Goal: Task Accomplishment & Management: Manage account settings

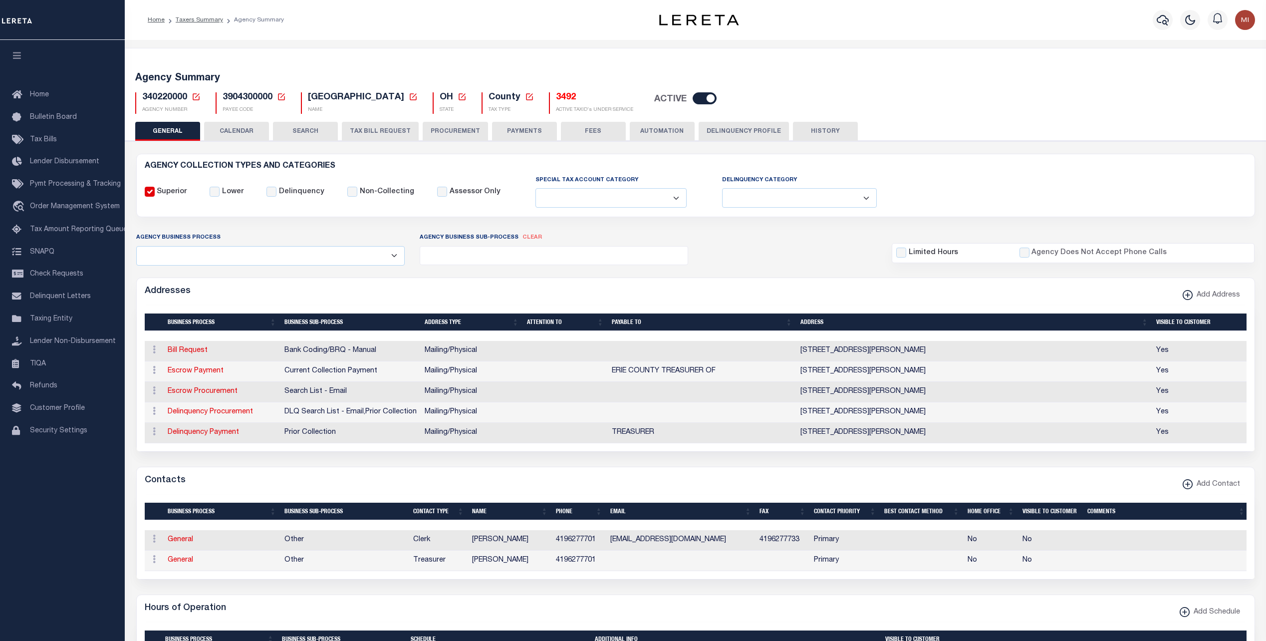
select select
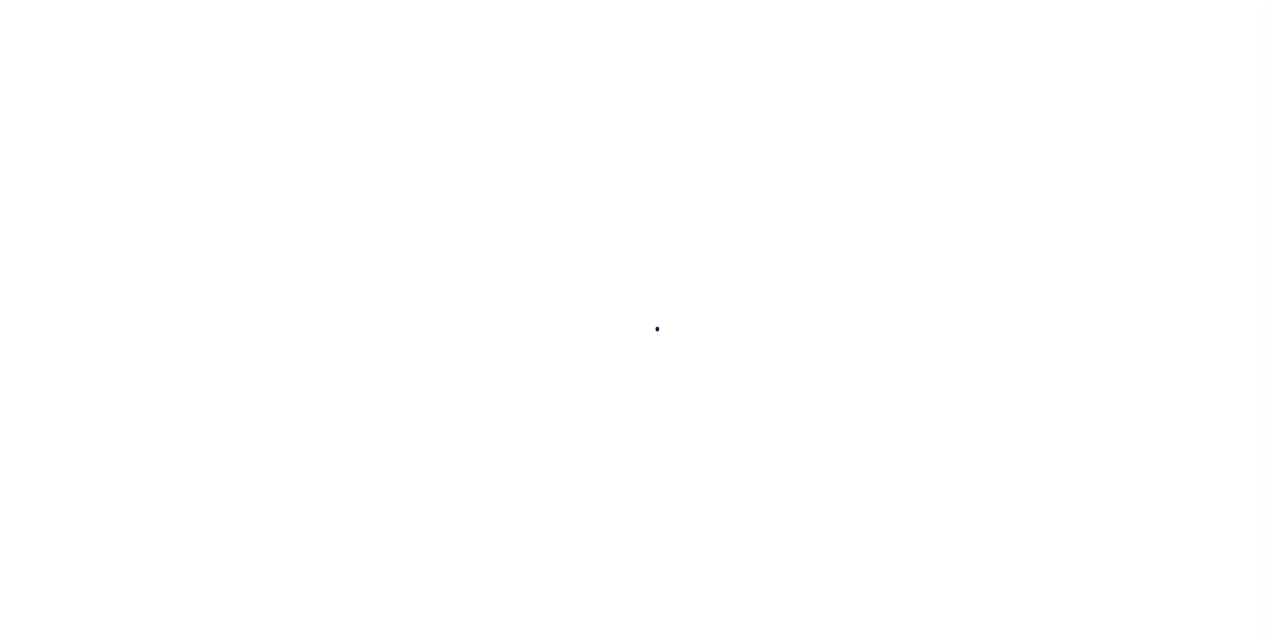
select select
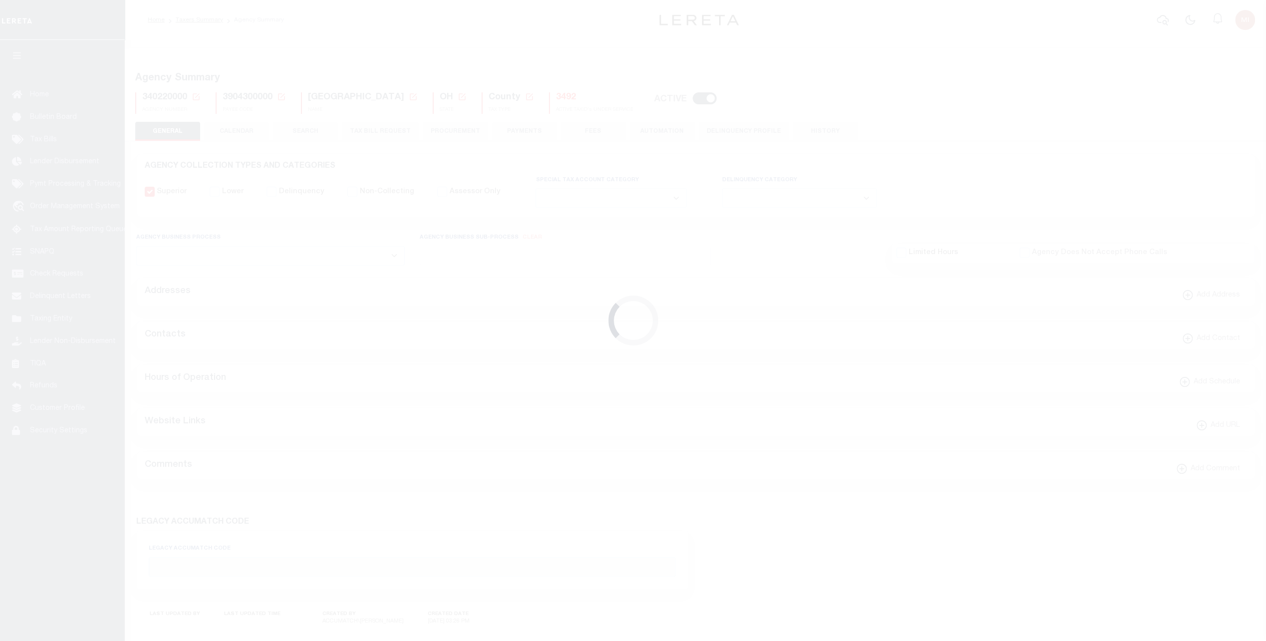
checkbox input "false"
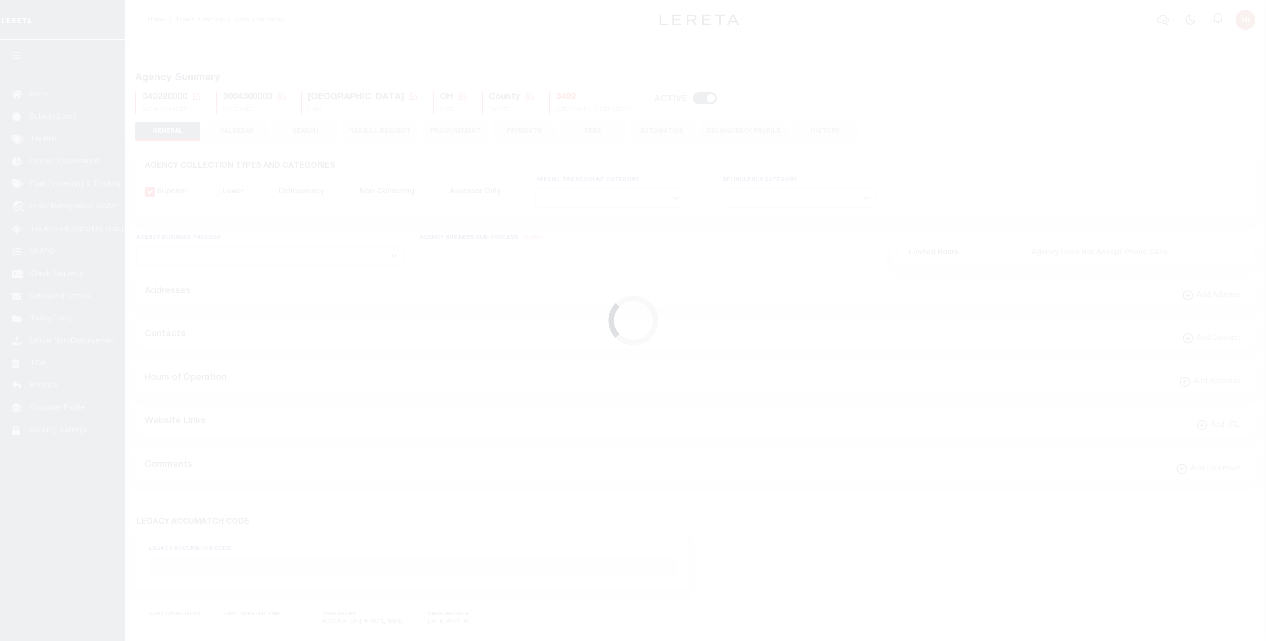
type input "3904300000"
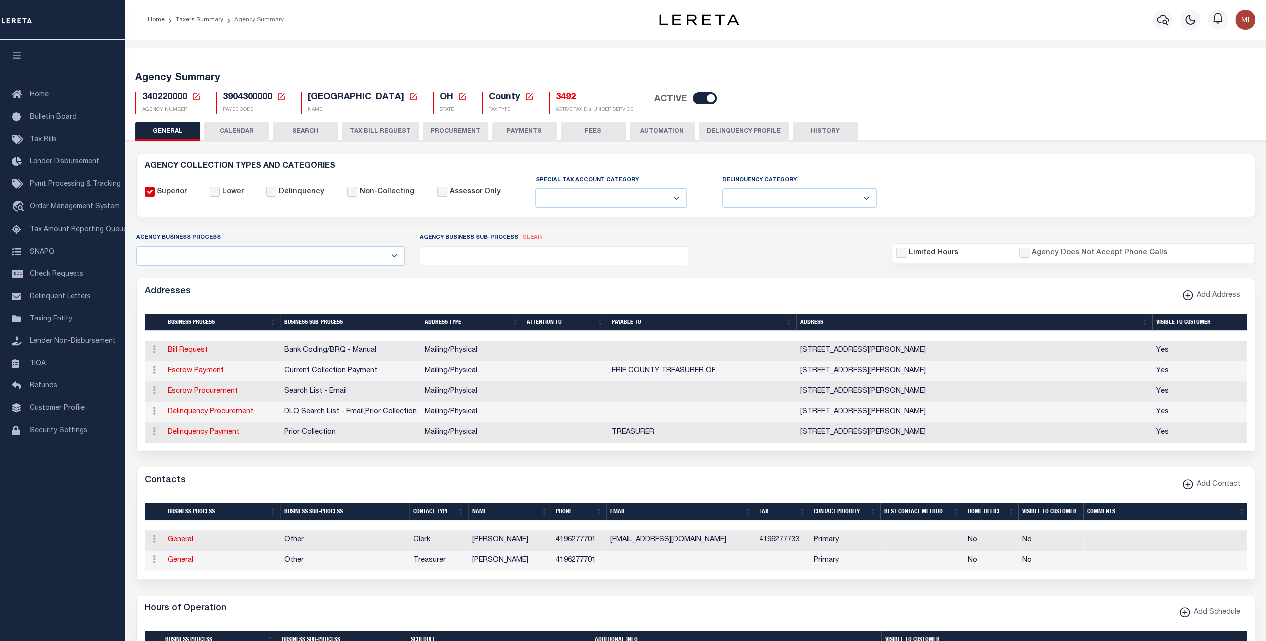
click at [730, 133] on button "Delinquency Profile" at bounding box center [743, 131] width 90 height 19
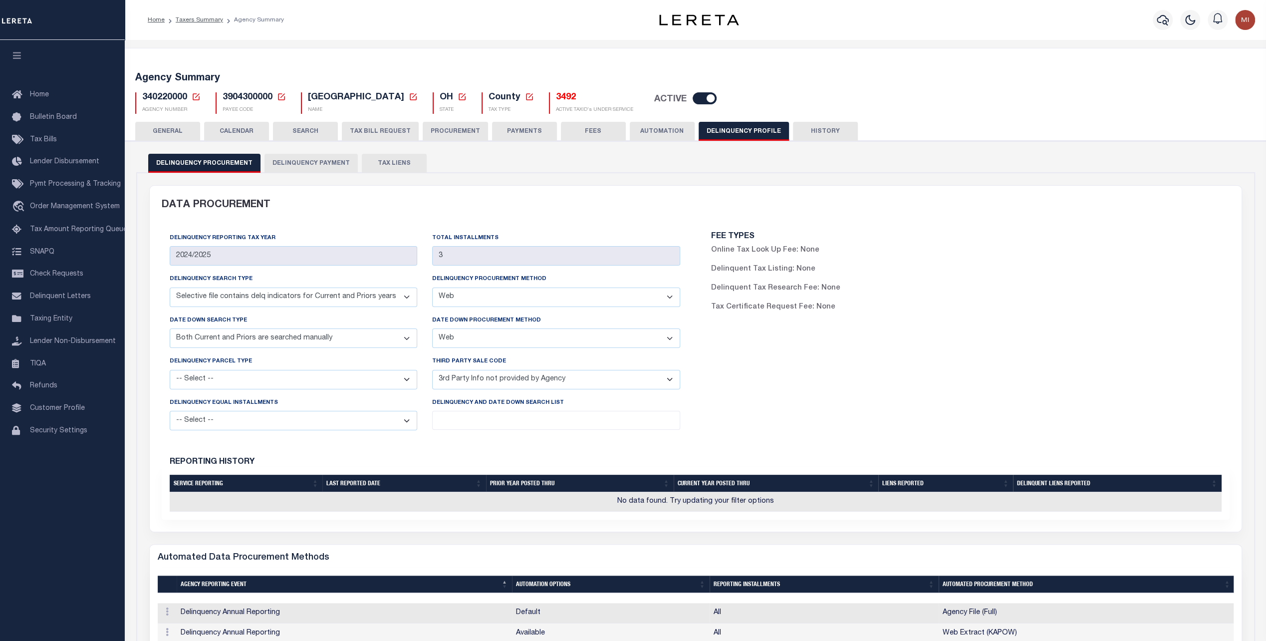
click at [523, 293] on select "-- Select -- Automated Listing created by Agency Email FAX Mail Phone Screen Sc…" at bounding box center [556, 296] width 248 height 19
click at [432, 287] on select "-- Select -- Automated Listing created by Agency Email FAX Mail Phone Screen Sc…" at bounding box center [556, 296] width 248 height 19
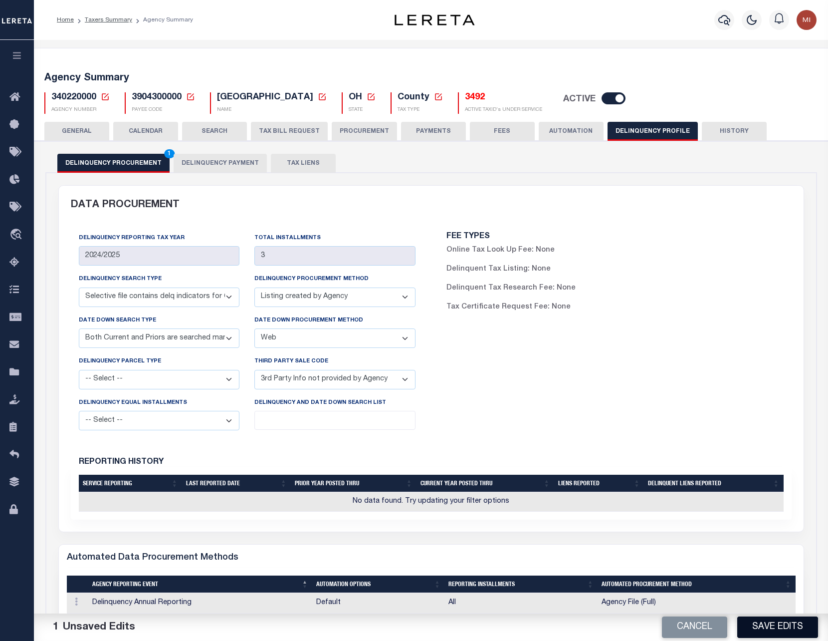
click at [760, 628] on button "Save Edits" at bounding box center [777, 626] width 81 height 21
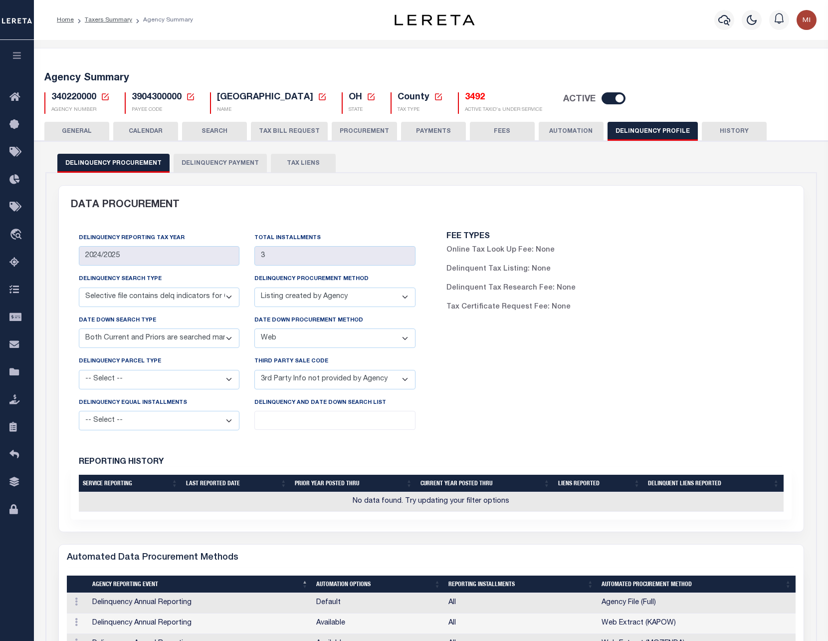
click at [515, 375] on div "FEE TYPES Online Tax Look Up Fee: None Delinquent Tax Listing: None Delinquent …" at bounding box center [615, 334] width 368 height 221
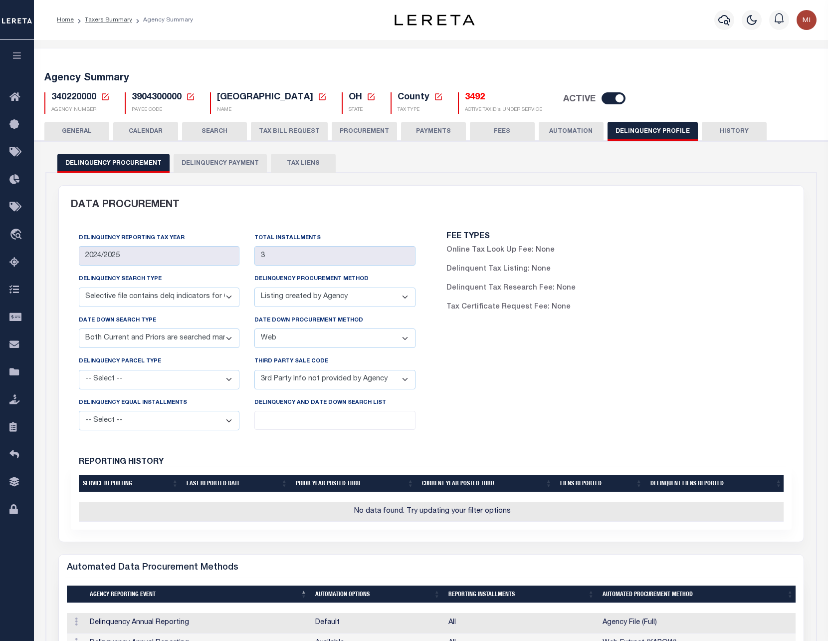
click at [75, 216] on div "DATA PROCUREMENT" at bounding box center [431, 205] width 736 height 39
click at [140, 100] on span "3904300000" at bounding box center [157, 97] width 50 height 9
copy h5 "3904300000"
click at [300, 300] on select "-- Select -- Automated Listing created by Agency Email FAX Mail Phone Screen Sc…" at bounding box center [334, 296] width 161 height 19
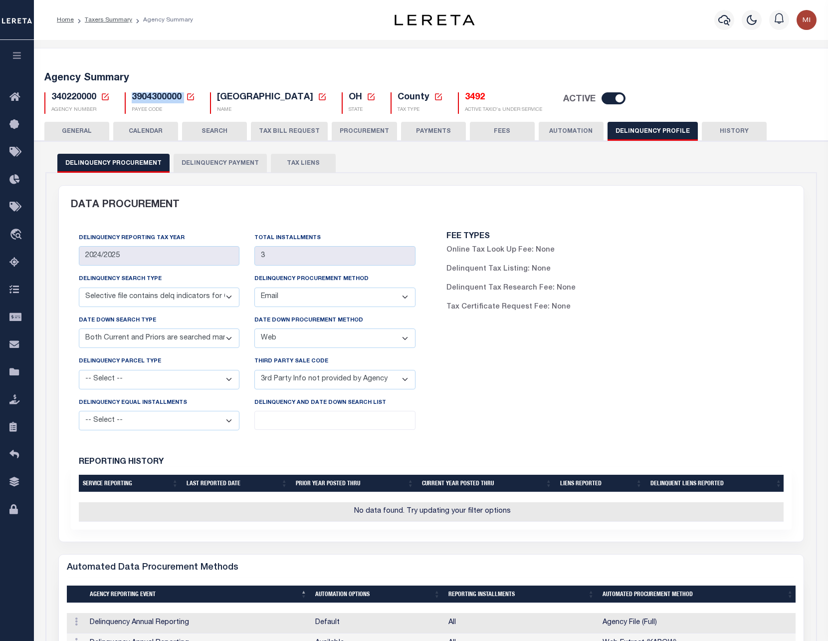
click at [254, 287] on select "-- Select -- Automated Listing created by Agency Email FAX Mail Phone Screen Sc…" at bounding box center [334, 296] width 161 height 19
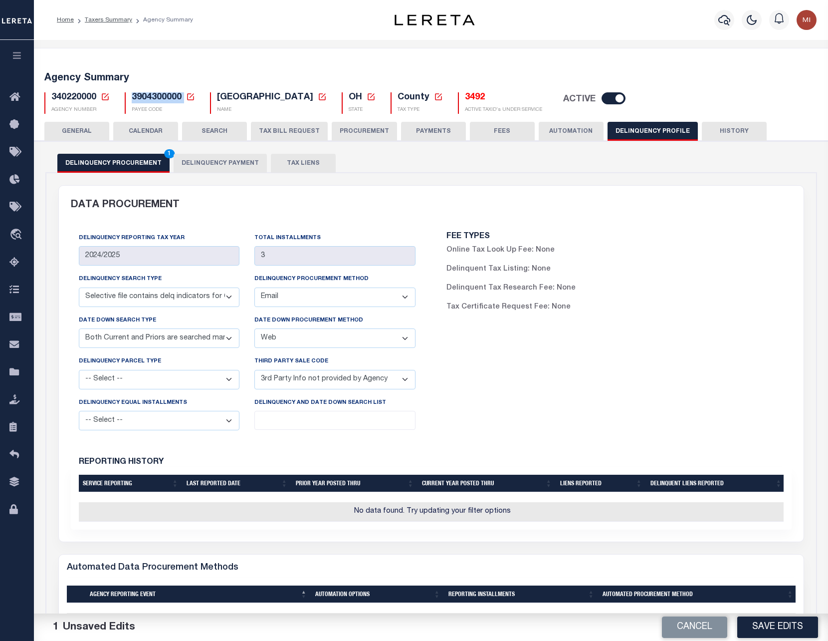
drag, startPoint x: 785, startPoint y: 626, endPoint x: 772, endPoint y: 584, distance: 43.9
click at [785, 626] on button "Save Edits" at bounding box center [777, 626] width 81 height 21
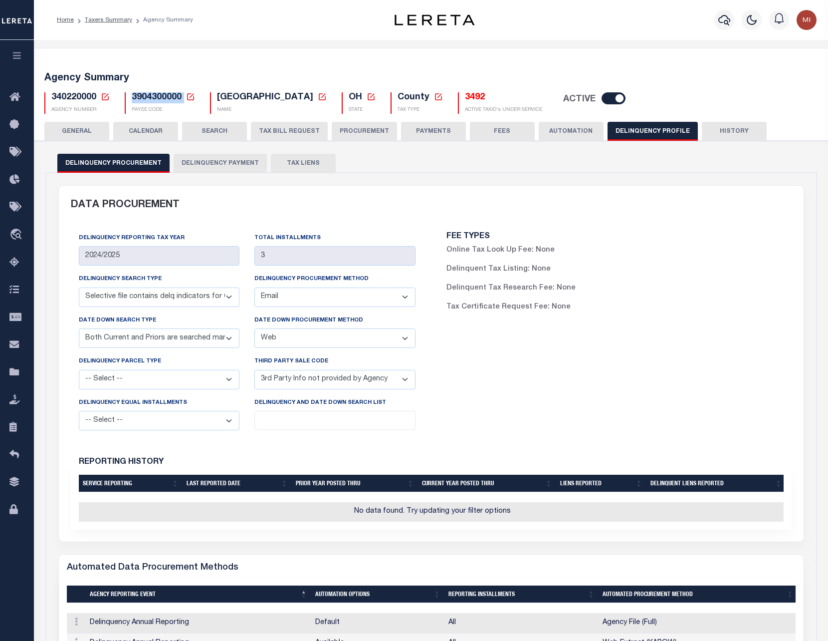
click at [297, 293] on select "-- Select -- Automated Listing created by Agency Email FAX Mail Phone Screen Sc…" at bounding box center [334, 296] width 161 height 19
select select "AUT"
click at [254, 287] on select "-- Select -- Automated Listing created by Agency Email FAX Mail Phone Screen Sc…" at bounding box center [334, 296] width 161 height 19
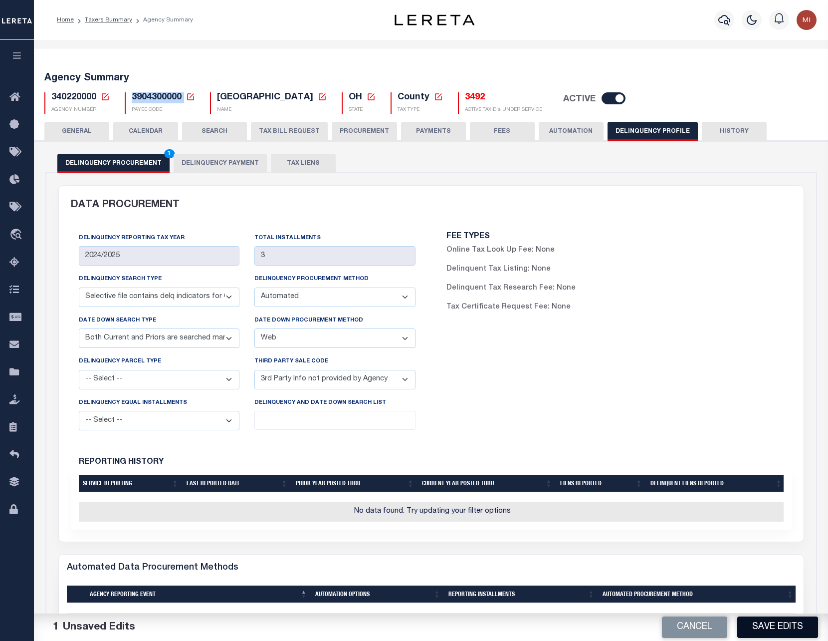
click at [781, 627] on button "Save Edits" at bounding box center [777, 626] width 81 height 21
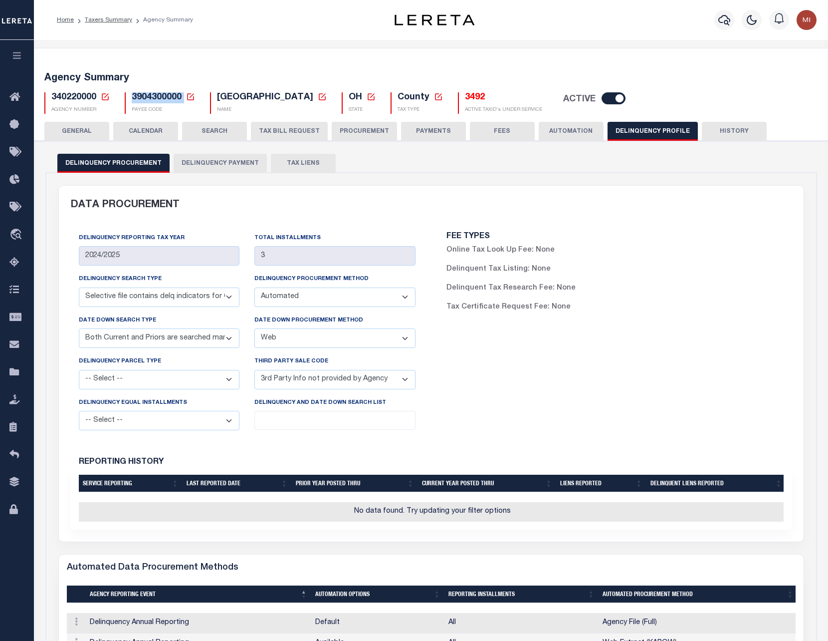
click at [343, 336] on select "-- Select -- Automated Listing created by Agency Email FAX Mail Phone Screen Sc…" at bounding box center [334, 337] width 161 height 19
select select "MAIL"
click at [254, 328] on select "-- Select -- Automated Listing created by Agency Email FAX Mail Phone Screen Sc…" at bounding box center [334, 337] width 161 height 19
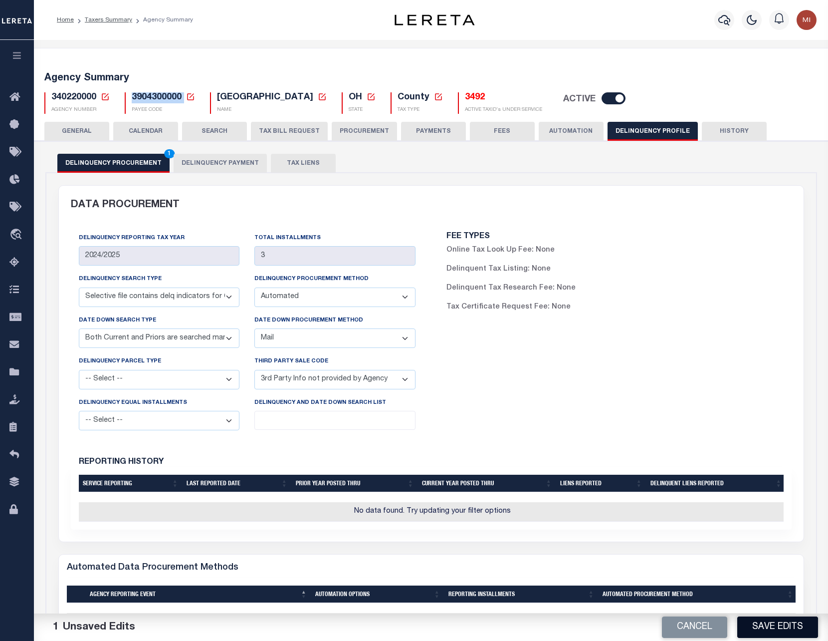
click at [774, 622] on button "Save Edits" at bounding box center [777, 626] width 81 height 21
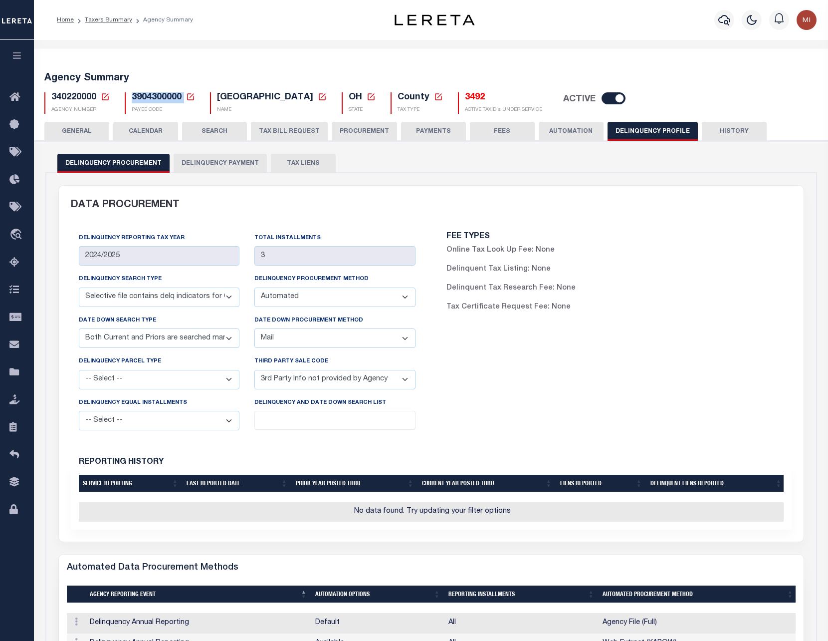
click at [404, 297] on select "-- Select -- Automated Listing created by Agency Email FAX Mail Phone Screen Sc…" at bounding box center [334, 296] width 161 height 19
click at [404, 296] on select "-- Select -- Automated Listing created by Agency Email FAX Mail Phone Screen Sc…" at bounding box center [334, 296] width 161 height 19
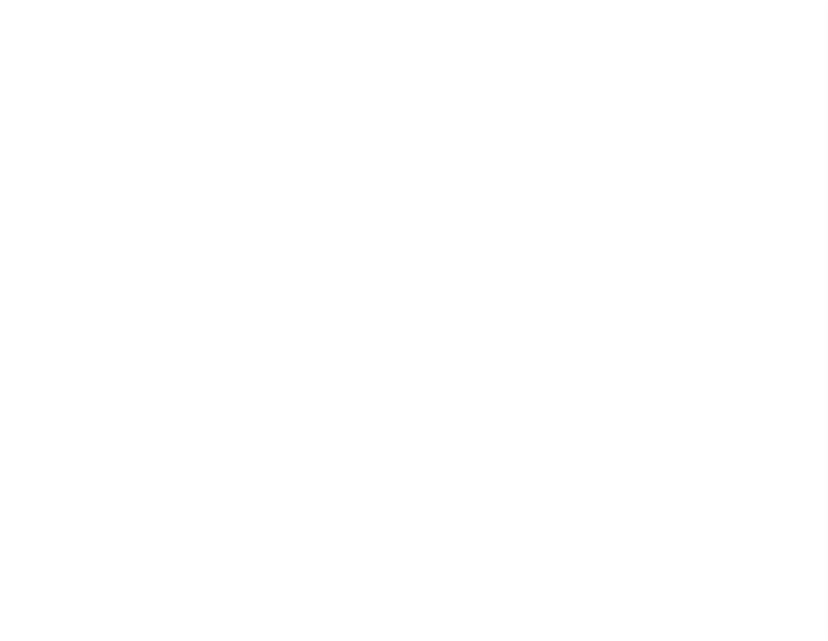
select select
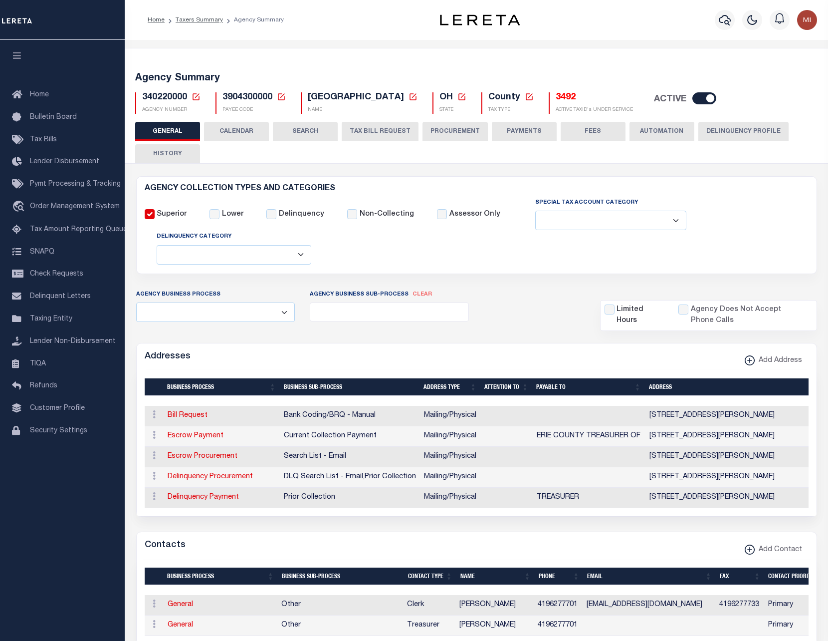
click at [714, 131] on button "Delinquency Profile" at bounding box center [743, 131] width 90 height 19
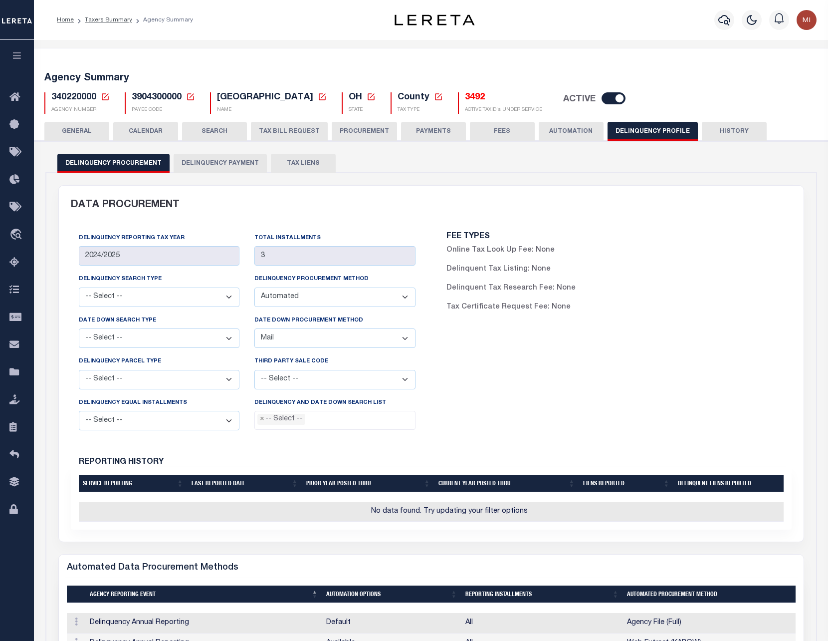
click at [354, 296] on select "-- Select -- Automated Listing created by Agency Email FAX Mail Phone Screen Sc…" at bounding box center [334, 296] width 161 height 19
select select "FAX"
click at [254, 287] on select "-- Select -- Automated Listing created by Agency Email FAX Mail Phone Screen Sc…" at bounding box center [334, 296] width 161 height 19
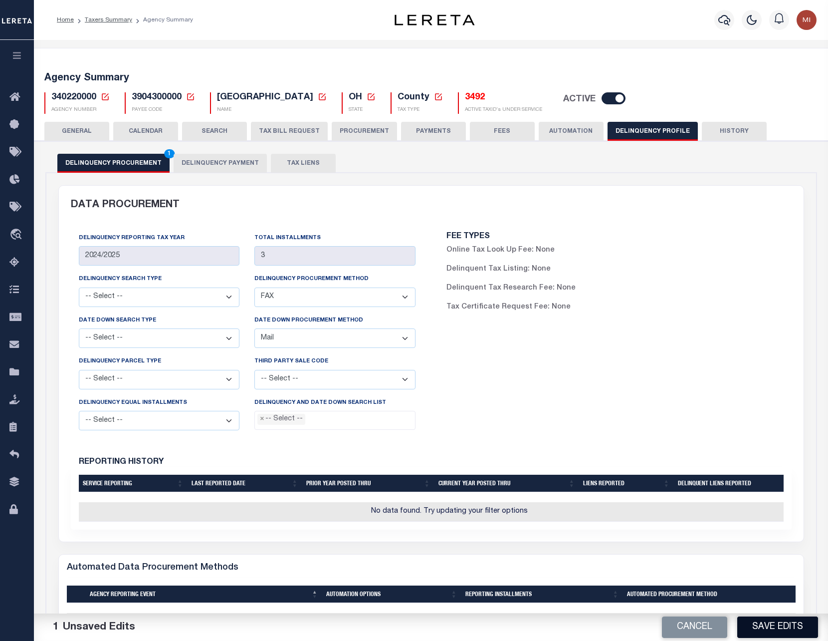
click at [770, 629] on button "Save Edits" at bounding box center [777, 626] width 81 height 21
